Goal: Task Accomplishment & Management: Use online tool/utility

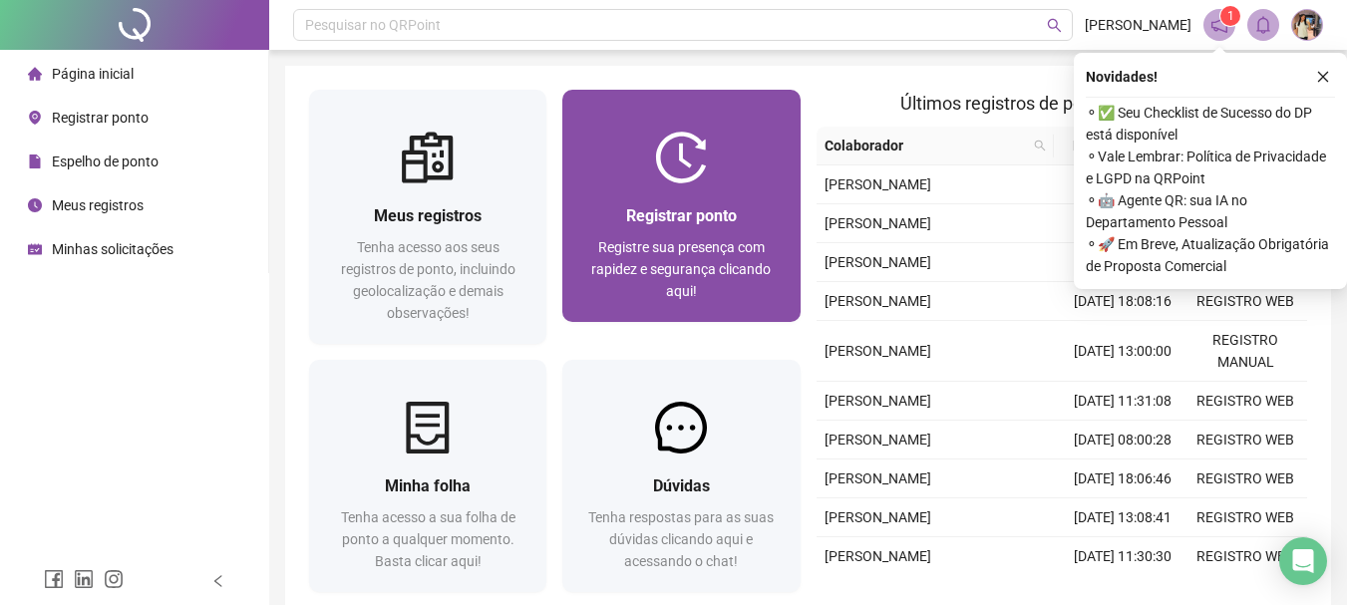
click at [718, 224] on span "Registrar ponto" at bounding box center [681, 215] width 111 height 19
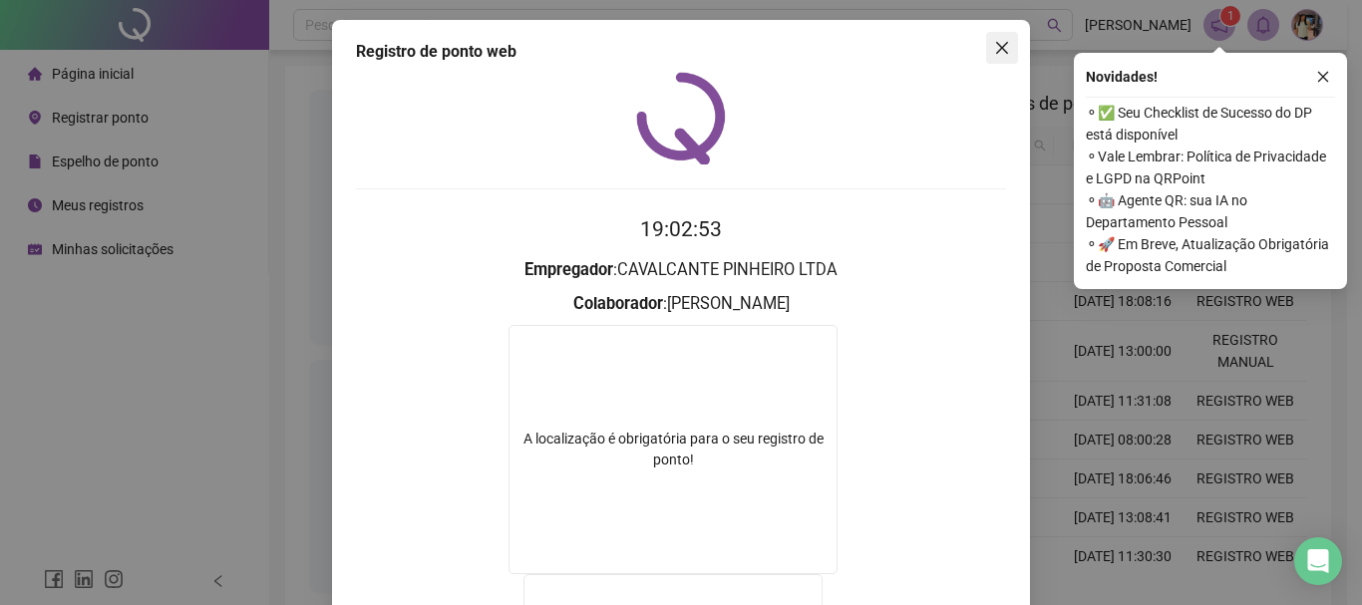
click at [986, 58] on button "Close" at bounding box center [1002, 48] width 32 height 32
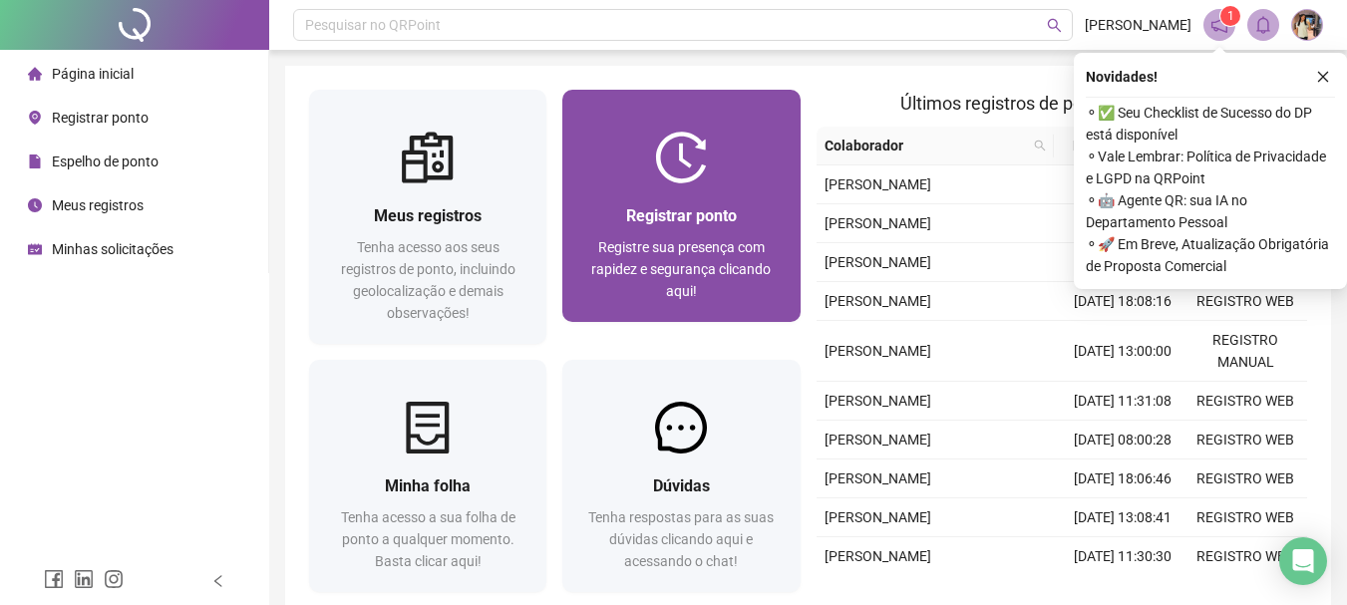
click at [735, 160] on div at bounding box center [680, 158] width 237 height 52
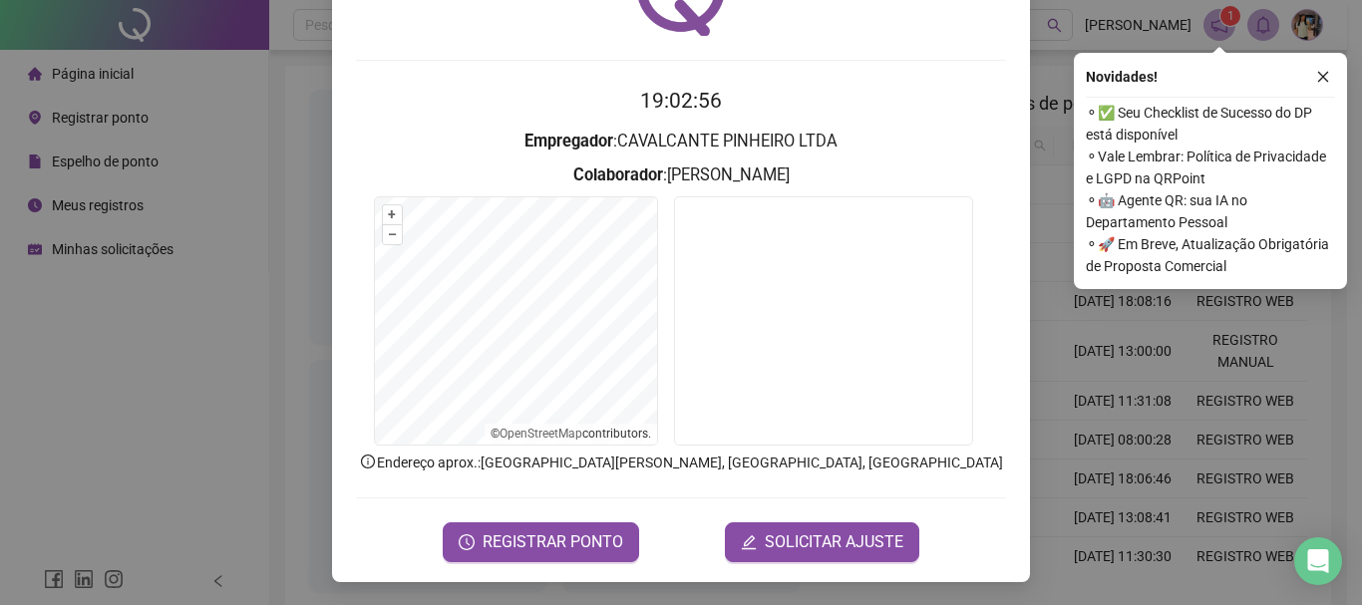
scroll to position [130, 0]
click at [545, 539] on span "REGISTRAR PONTO" at bounding box center [553, 541] width 141 height 24
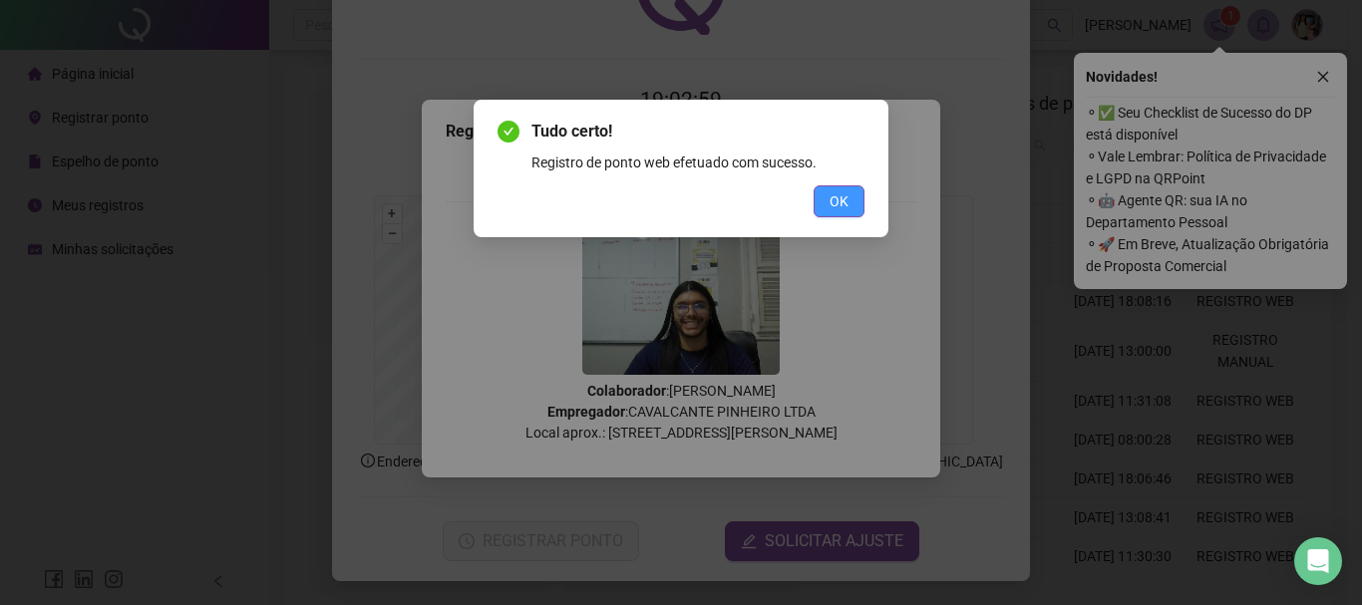
click at [838, 191] on span "OK" at bounding box center [839, 201] width 19 height 22
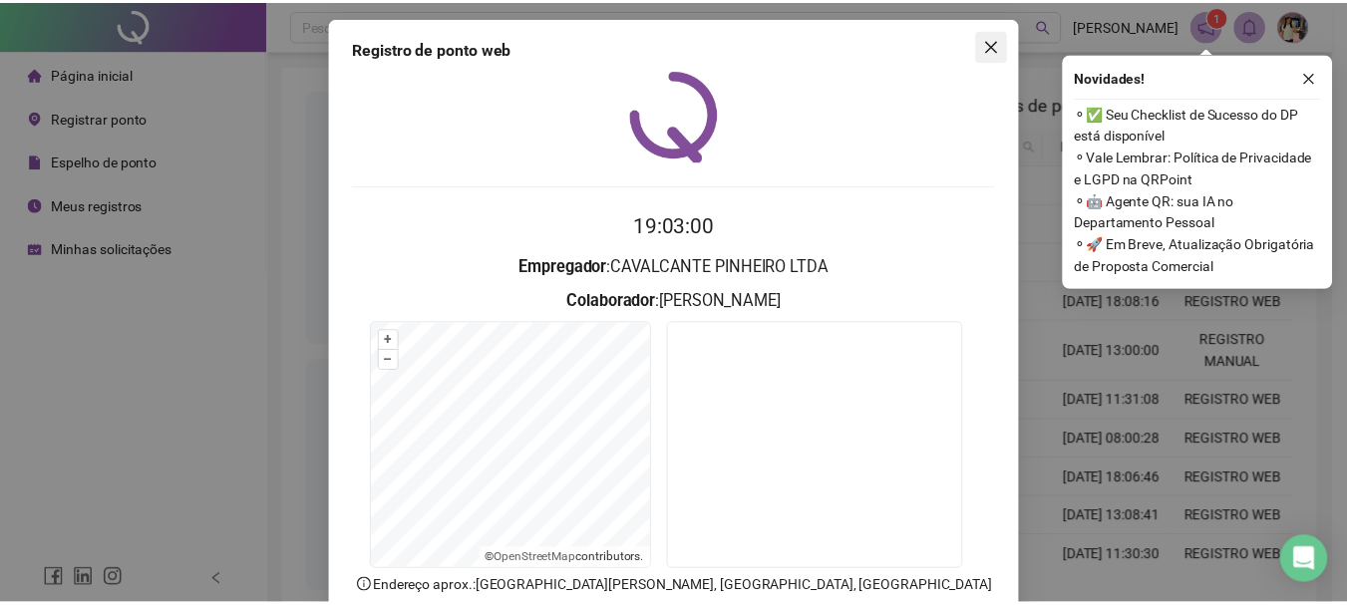
scroll to position [0, 0]
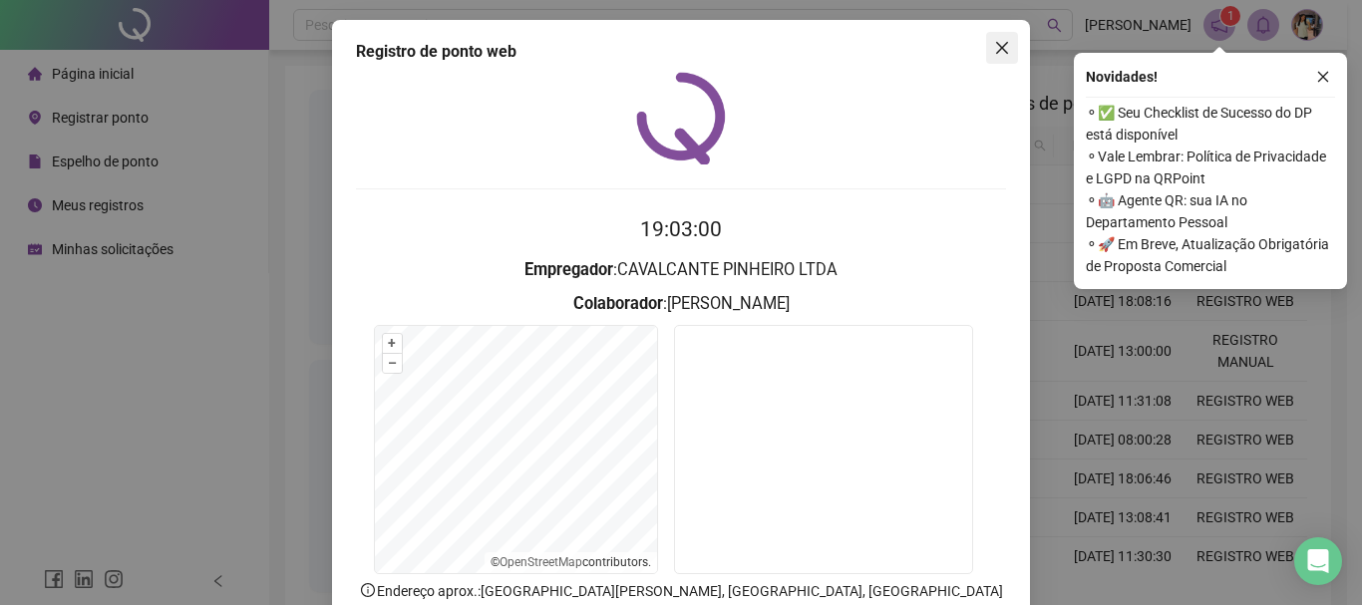
click at [1002, 42] on icon "close" at bounding box center [1002, 48] width 16 height 16
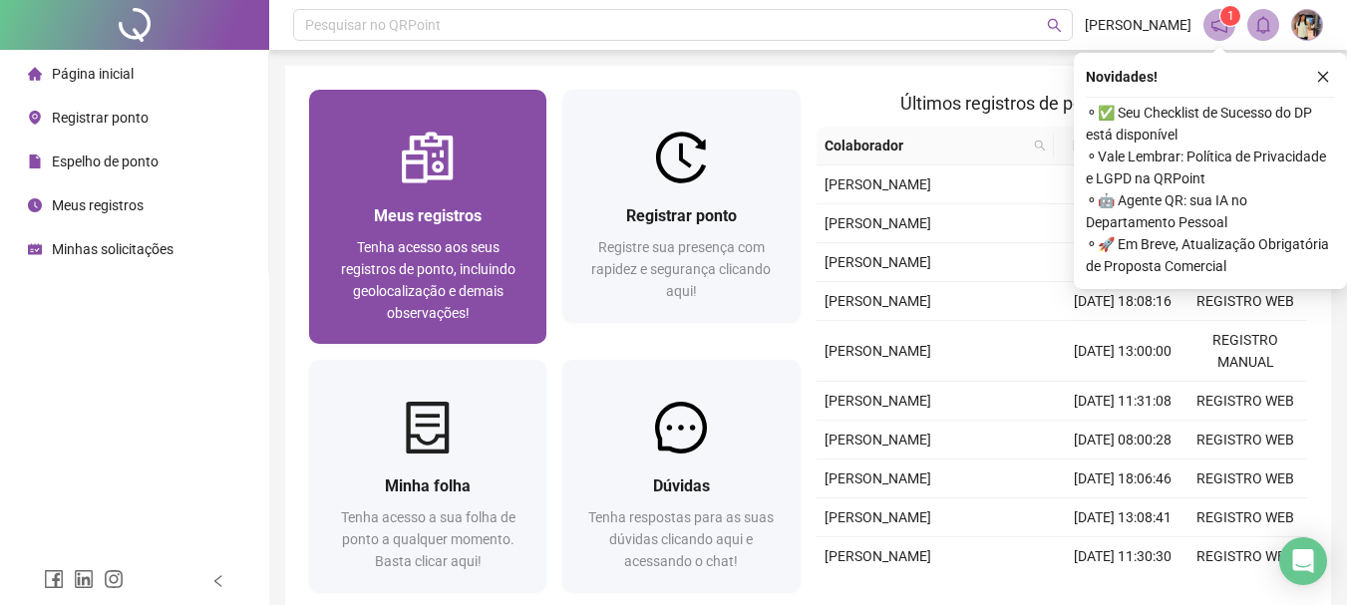
click at [455, 192] on div "Meus registros Tenha acesso aos seus registros de ponto, incluindo geolocalizaç…" at bounding box center [427, 263] width 237 height 161
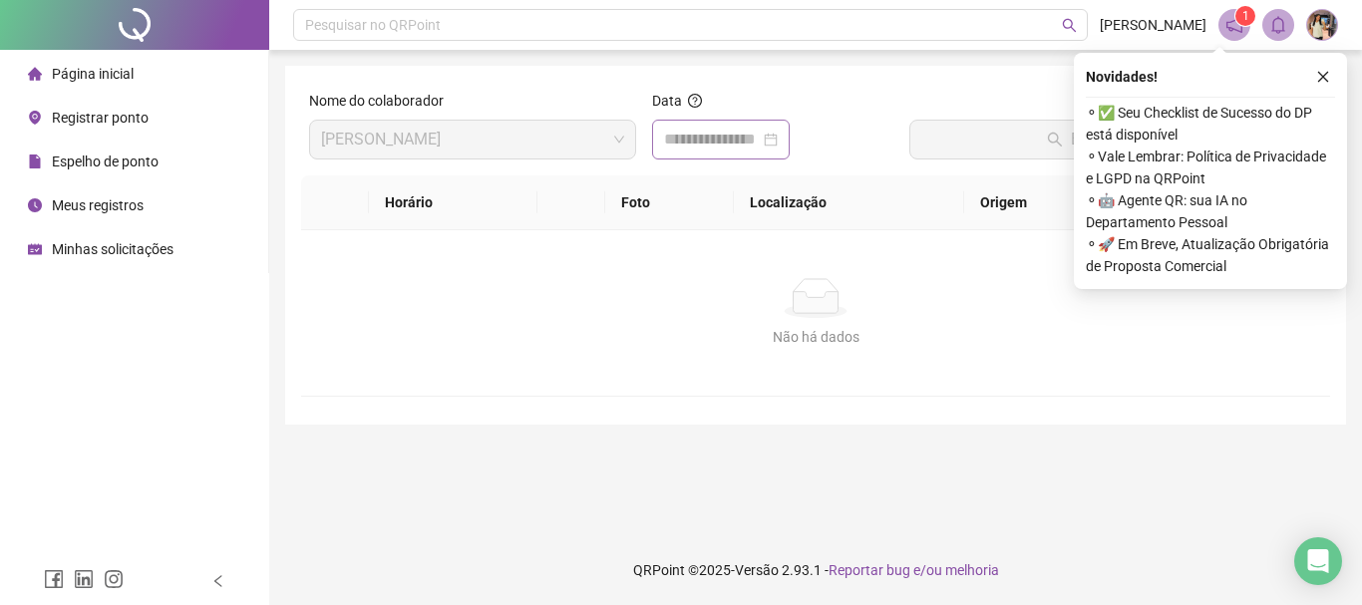
click at [778, 145] on div at bounding box center [721, 140] width 114 height 24
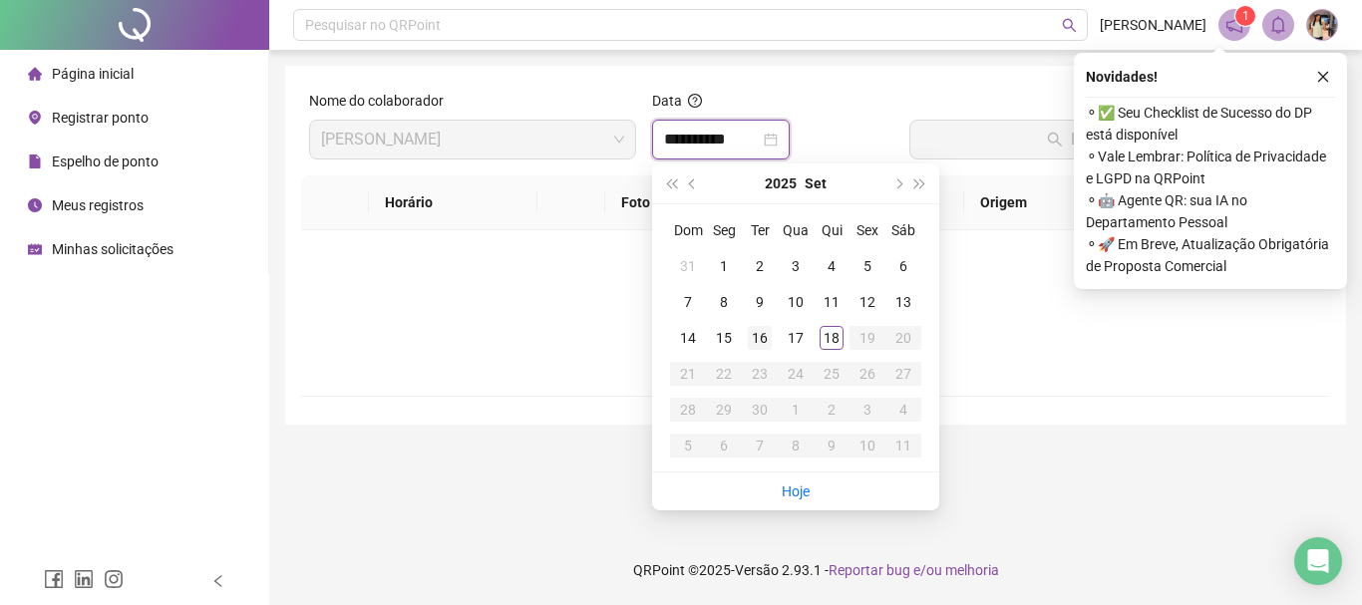
type input "**********"
drag, startPoint x: 840, startPoint y: 342, endPoint x: 839, endPoint y: 320, distance: 22.0
click at [839, 339] on div "18" at bounding box center [832, 338] width 24 height 24
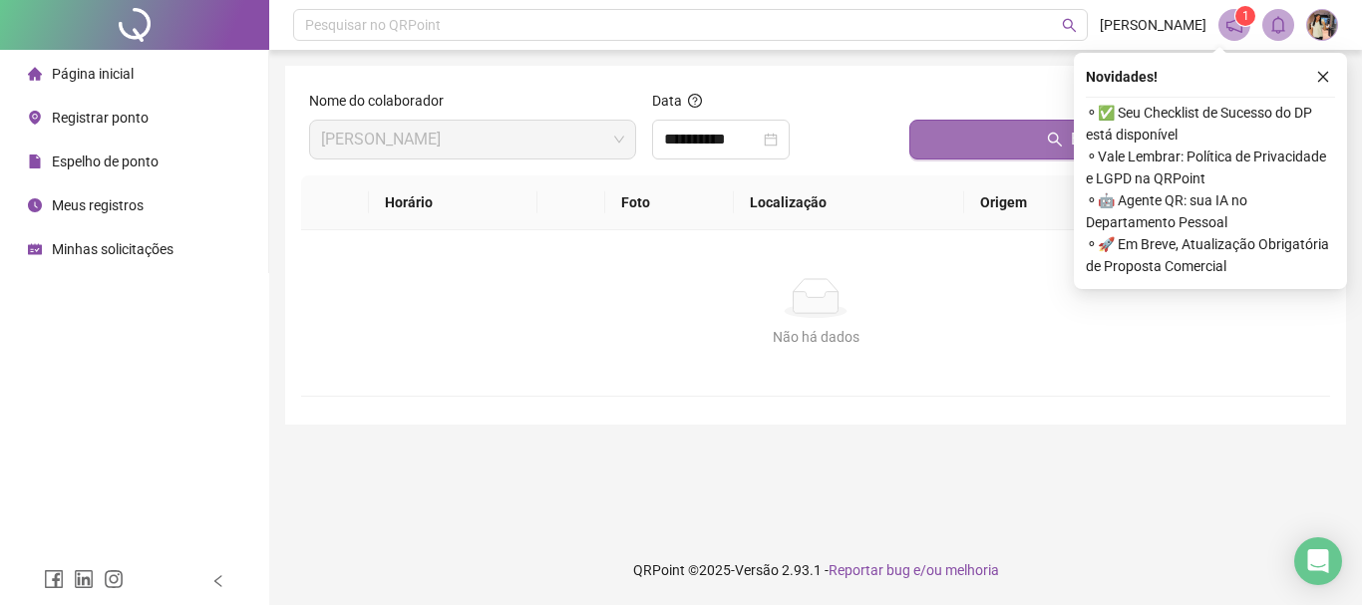
click at [959, 149] on button "Buscar registros" at bounding box center [1115, 140] width 413 height 40
